Goal: Task Accomplishment & Management: Manage account settings

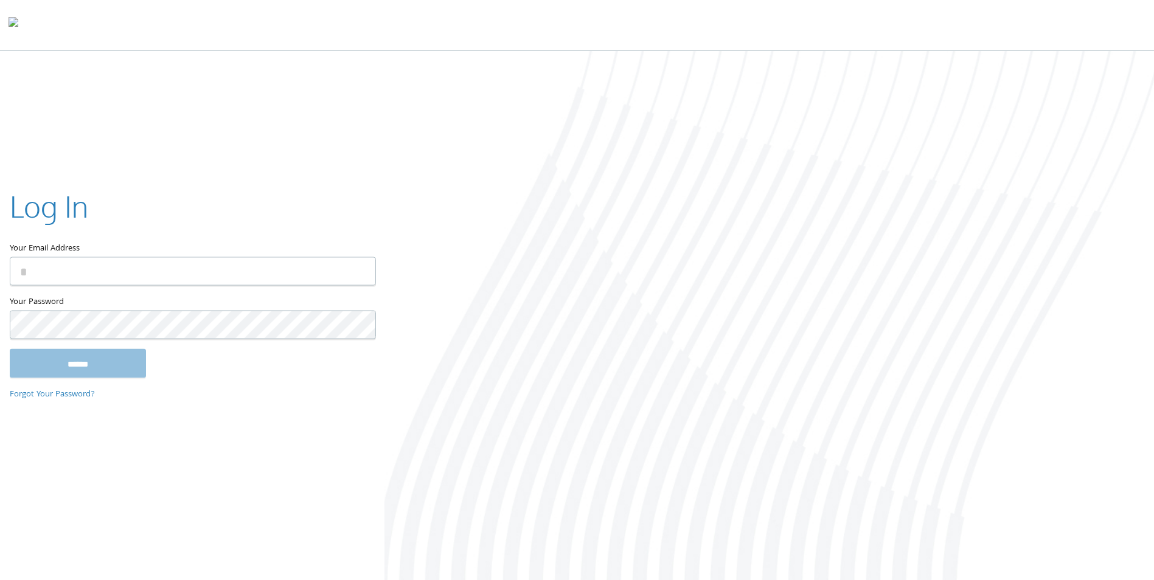
type input "**********"
click at [91, 366] on input "******" at bounding box center [78, 363] width 136 height 29
type input "**********"
click at [102, 362] on input "******" at bounding box center [78, 363] width 136 height 29
